Goal: Task Accomplishment & Management: Complete application form

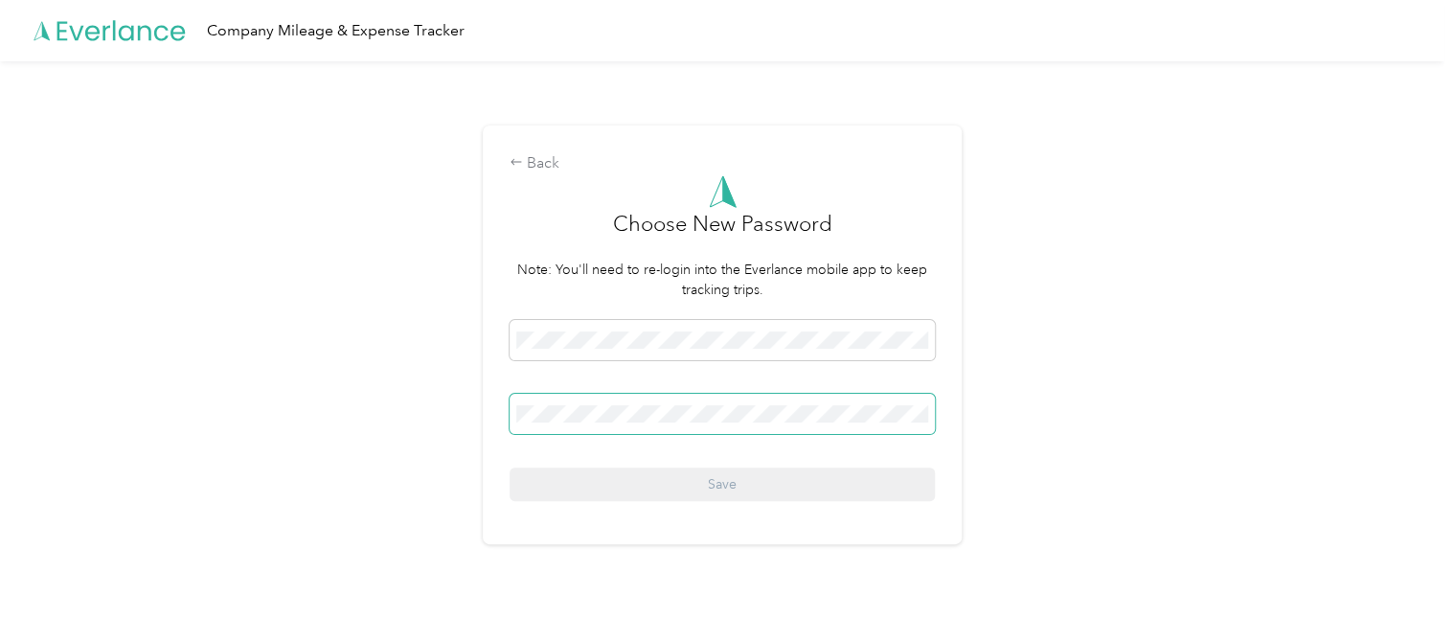
click at [548, 424] on span at bounding box center [722, 414] width 425 height 40
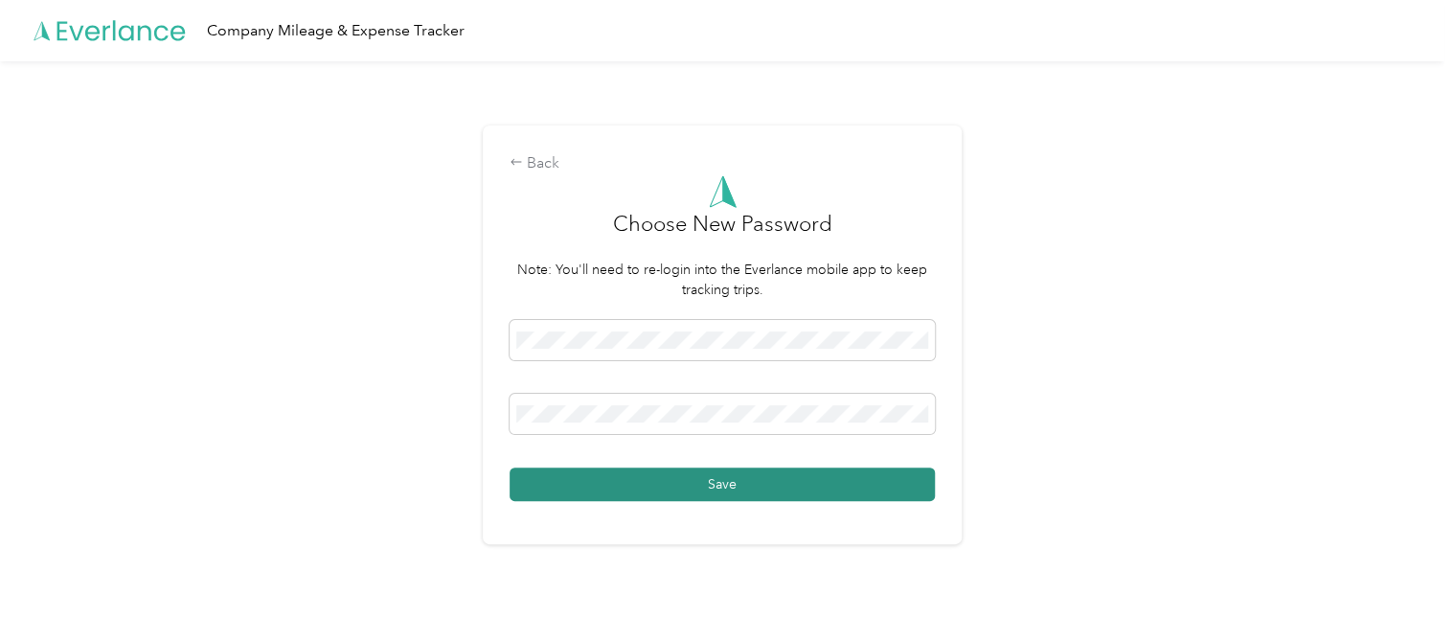
click at [539, 475] on button "Save" at bounding box center [722, 484] width 425 height 34
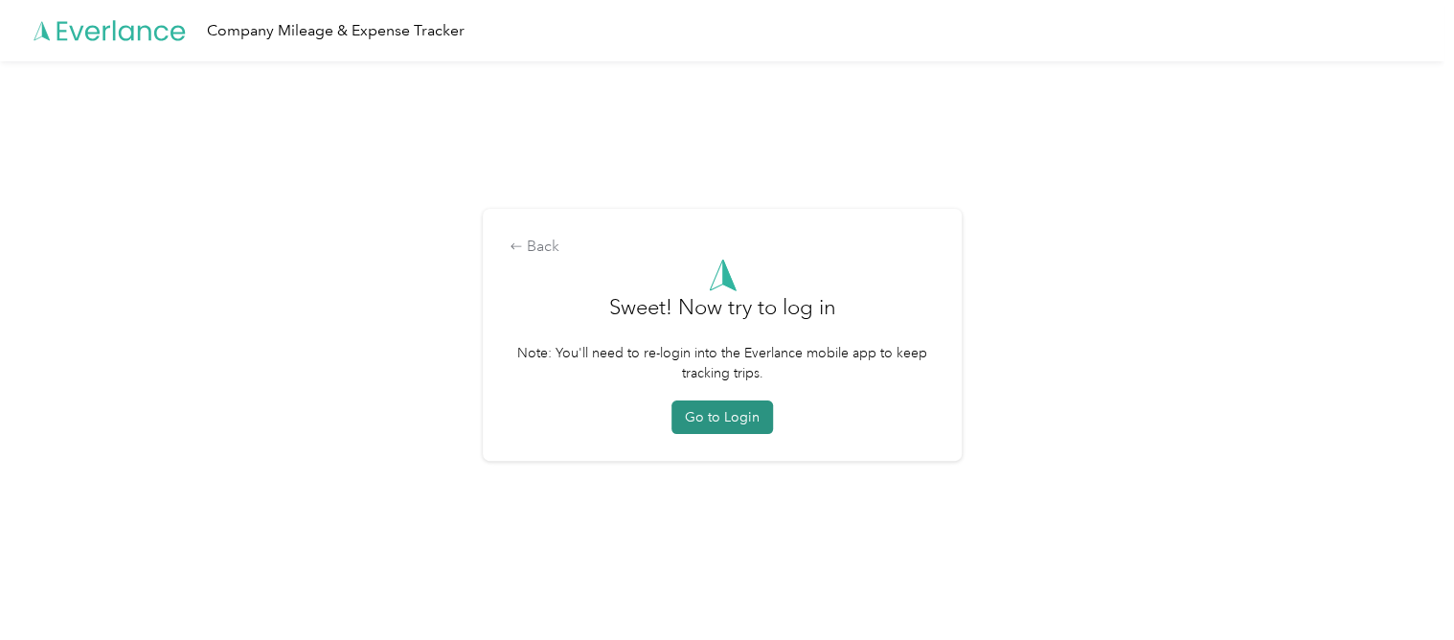
click at [746, 417] on button "Go to Login" at bounding box center [722, 417] width 102 height 34
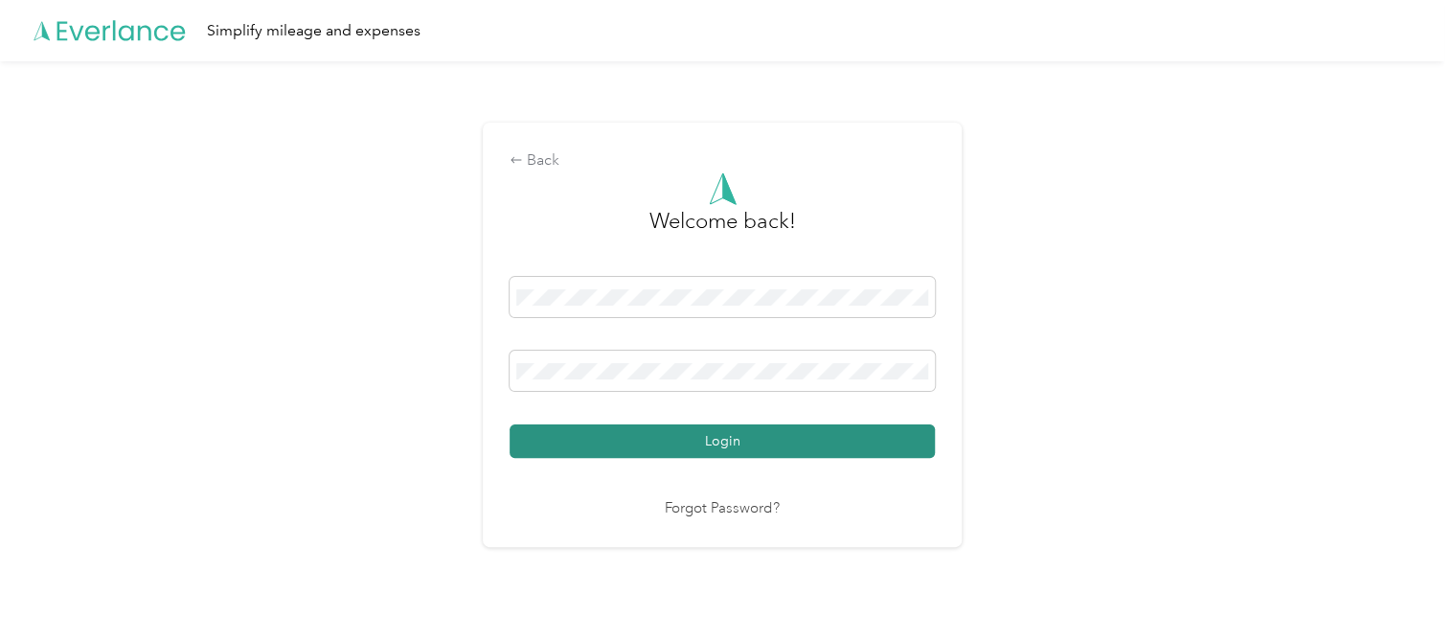
click at [892, 449] on button "Login" at bounding box center [722, 441] width 425 height 34
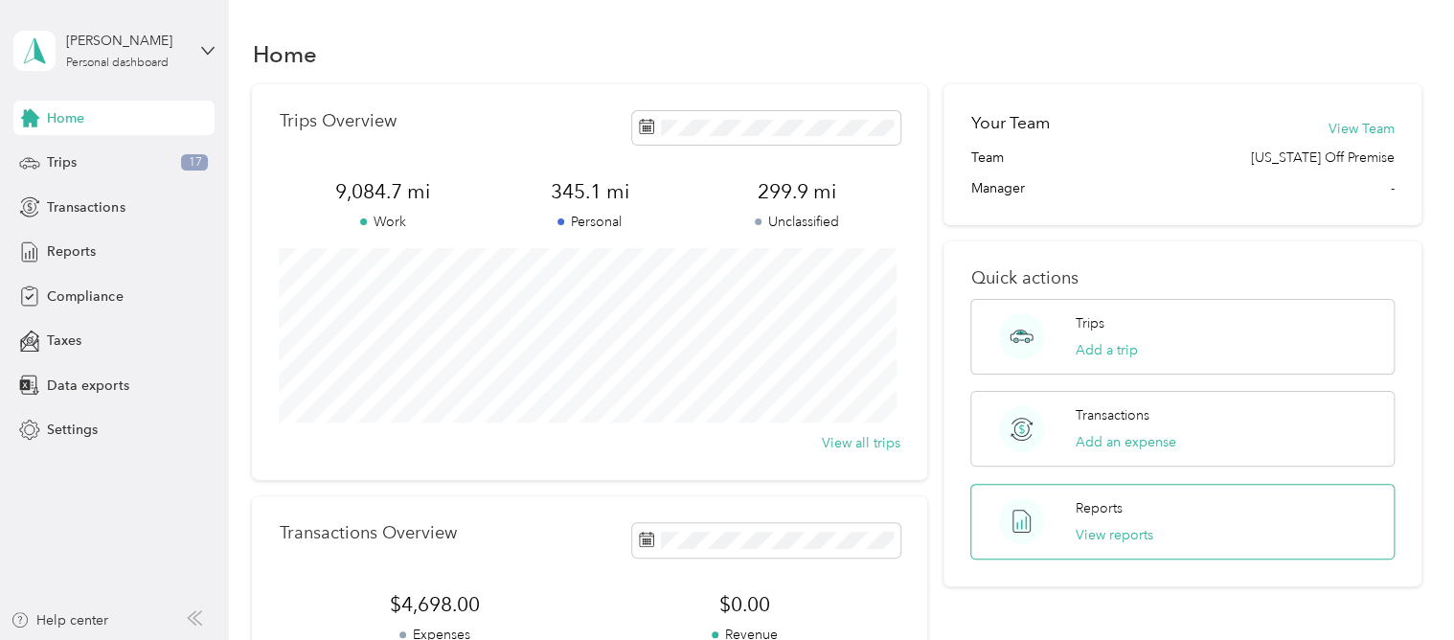
click at [1080, 516] on p "Reports" at bounding box center [1099, 508] width 47 height 20
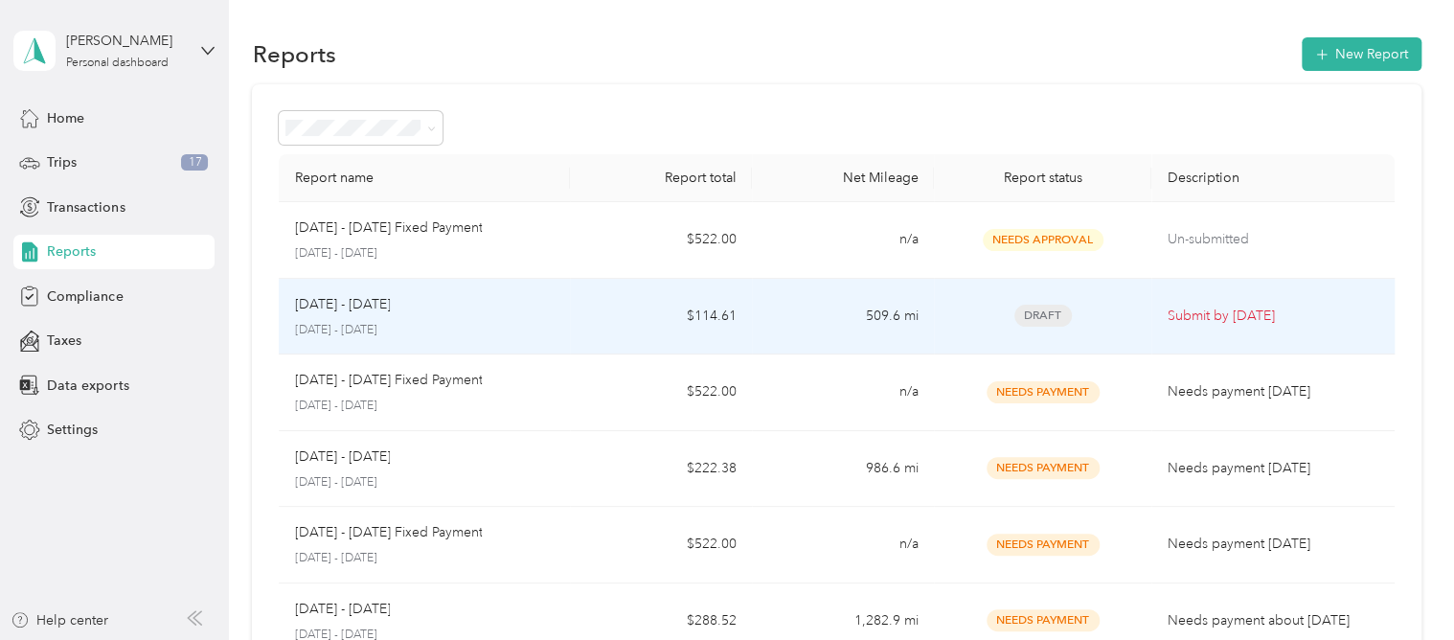
click at [390, 312] on p "[DATE] - [DATE]" at bounding box center [342, 304] width 96 height 21
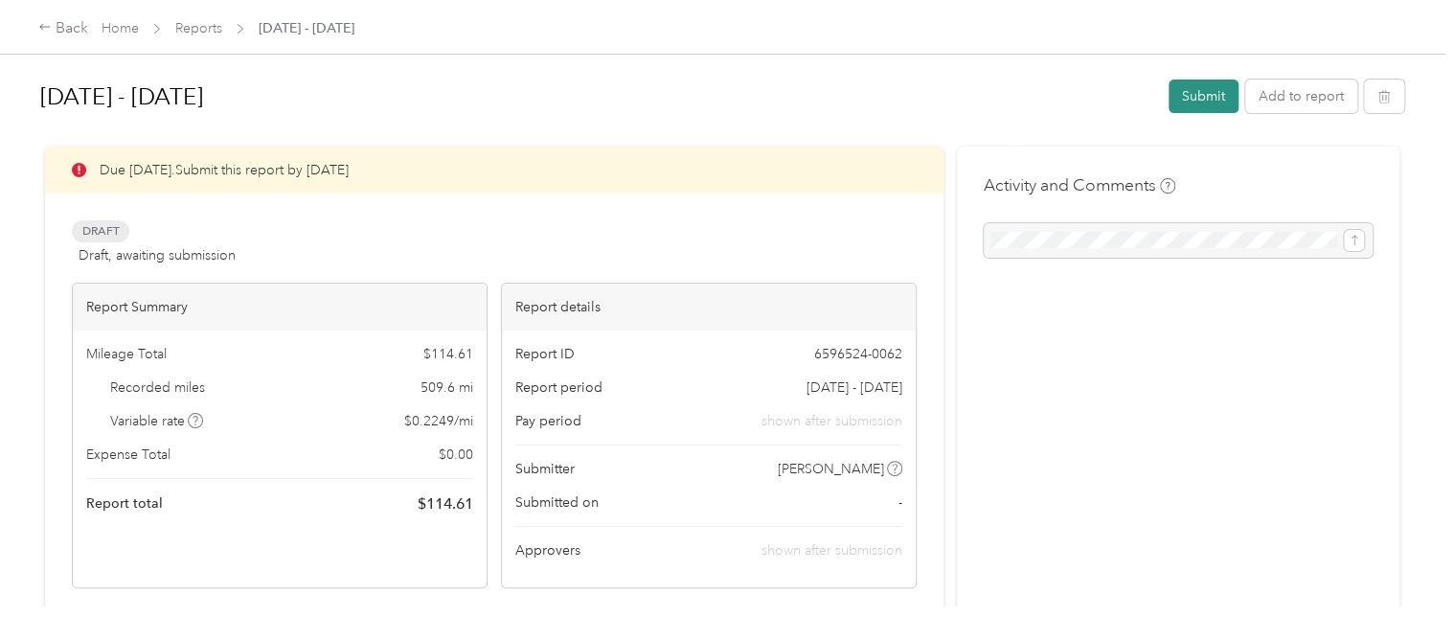
click at [1199, 94] on button "Submit" at bounding box center [1203, 96] width 70 height 34
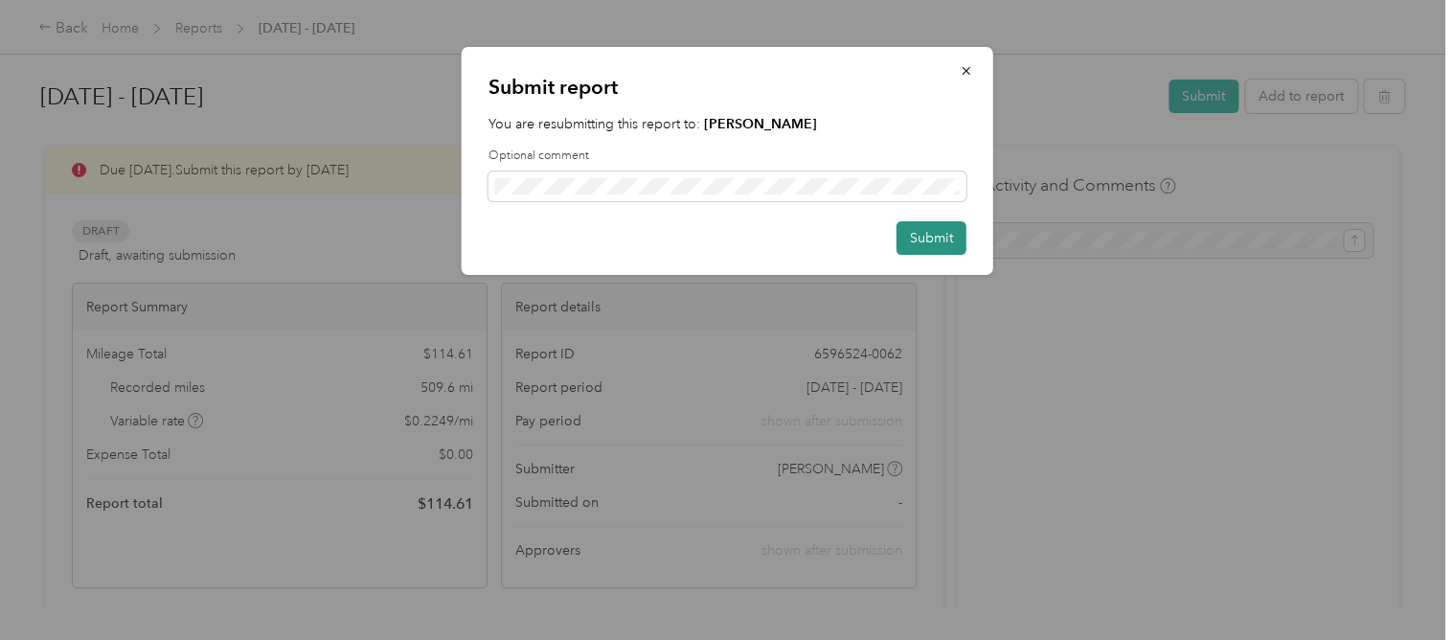
click at [941, 226] on button "Submit" at bounding box center [931, 238] width 70 height 34
